Goal: Task Accomplishment & Management: Manage account settings

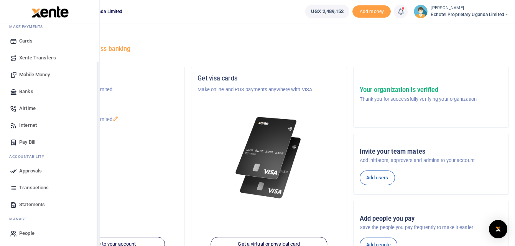
scroll to position [44, 0]
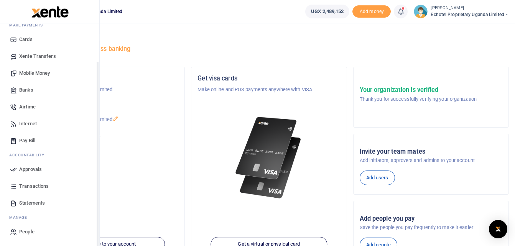
click at [28, 167] on span "Approvals" at bounding box center [30, 170] width 23 height 8
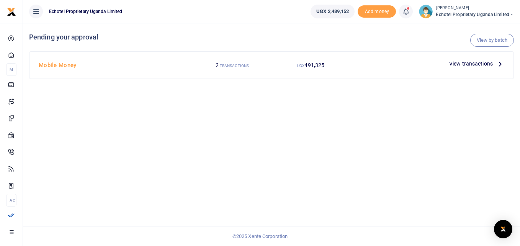
click at [499, 62] on icon at bounding box center [500, 63] width 8 height 8
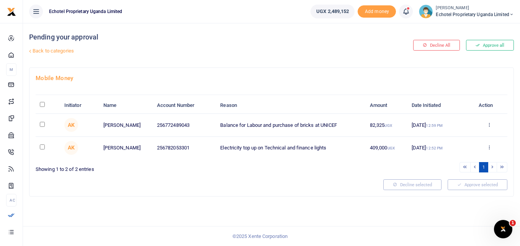
click at [44, 147] on input "checkbox" at bounding box center [42, 146] width 5 height 5
checkbox input "true"
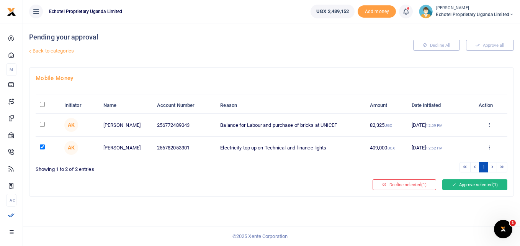
click at [470, 187] on button "Approve selected (1)" at bounding box center [475, 184] width 65 height 11
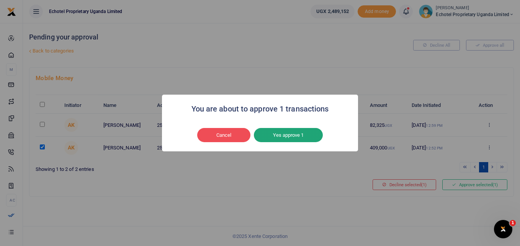
click at [295, 135] on button "Yes approve 1" at bounding box center [288, 135] width 69 height 15
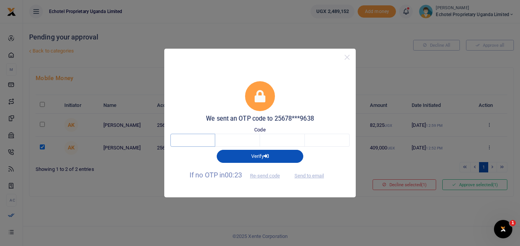
drag, startPoint x: 199, startPoint y: 140, endPoint x: 184, endPoint y: 151, distance: 19.2
click at [197, 141] on input "text" at bounding box center [193, 140] width 45 height 13
type input "6"
type input "4"
type input "0"
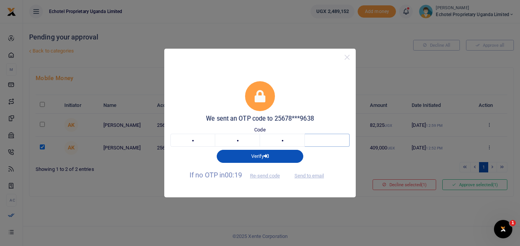
type input "3"
